Goal: Information Seeking & Learning: Learn about a topic

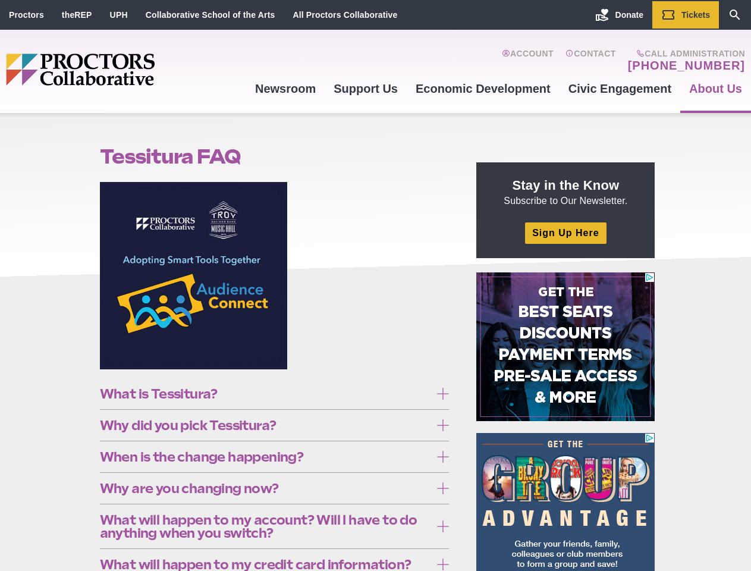
click at [375, 285] on figure at bounding box center [274, 280] width 349 height 196
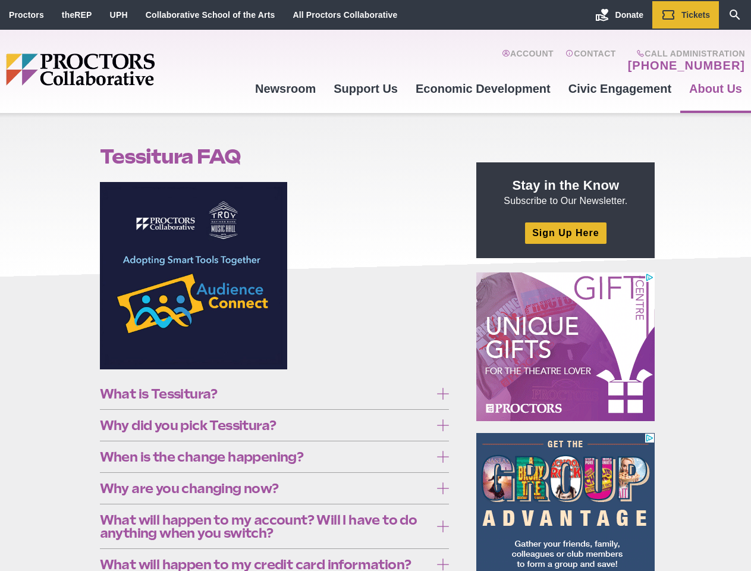
click at [375, 285] on figure at bounding box center [274, 280] width 349 height 196
